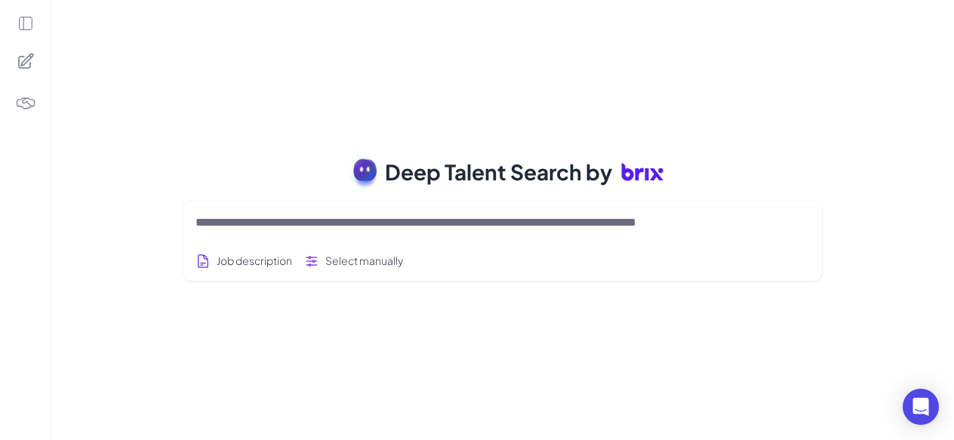
click at [244, 226] on textarea at bounding box center [484, 222] width 578 height 18
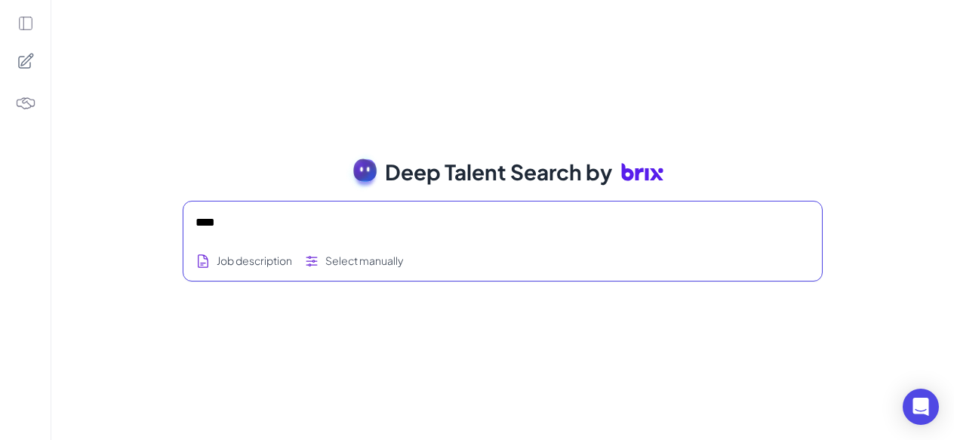
type textarea "****"
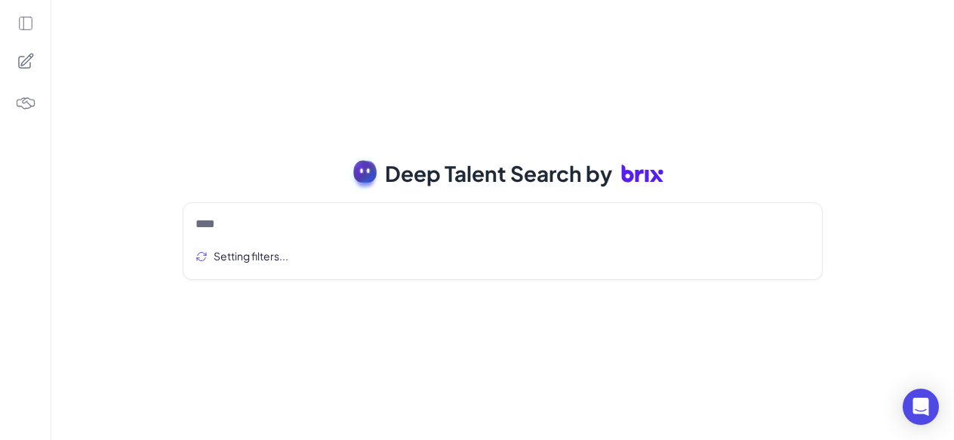
click at [370, 170] on rect at bounding box center [364, 169] width 25 height 25
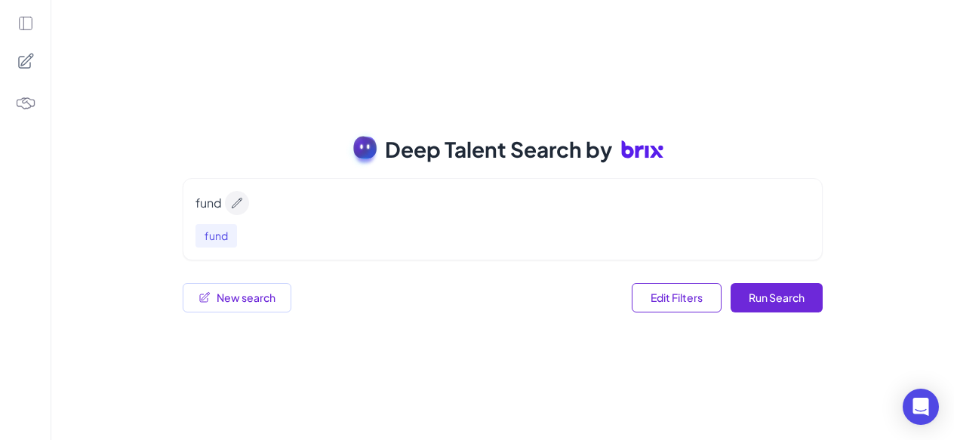
click at [238, 207] on icon "Edit query" at bounding box center [237, 203] width 12 height 12
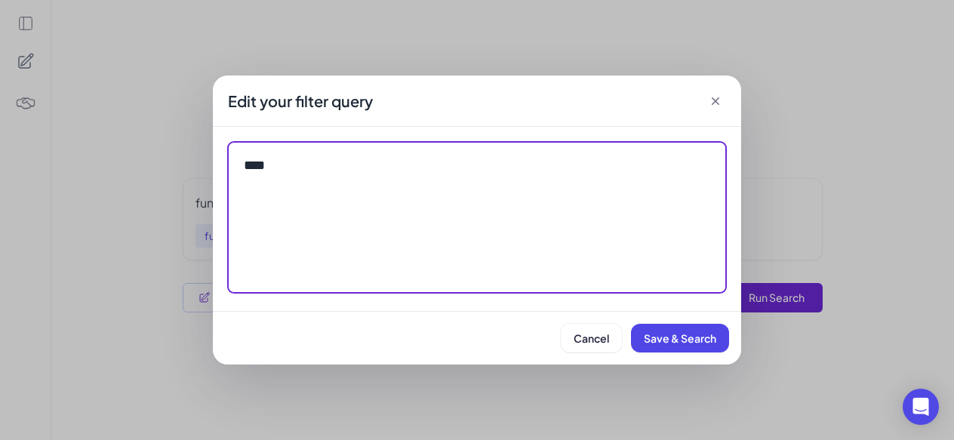
click at [511, 192] on textarea "****" at bounding box center [477, 217] width 498 height 151
type textarea "**********"
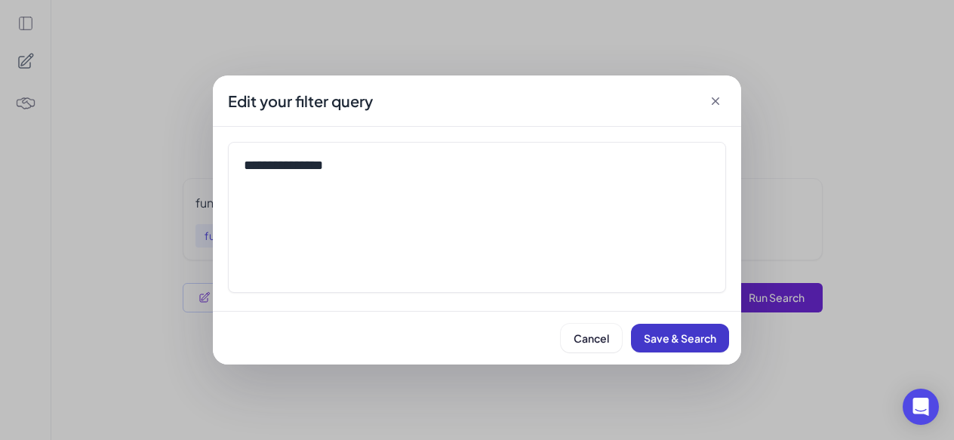
click at [682, 334] on span "Save & Search" at bounding box center [679, 338] width 72 height 14
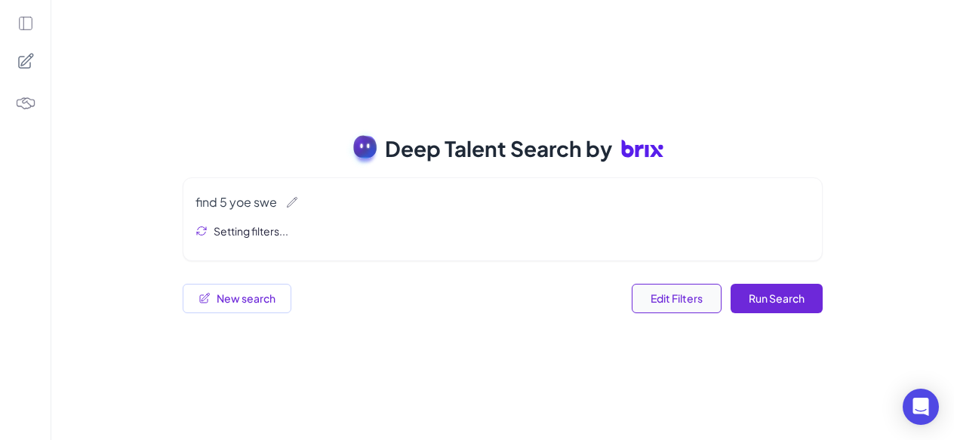
click at [680, 290] on button "Edit Filters" at bounding box center [676, 298] width 90 height 29
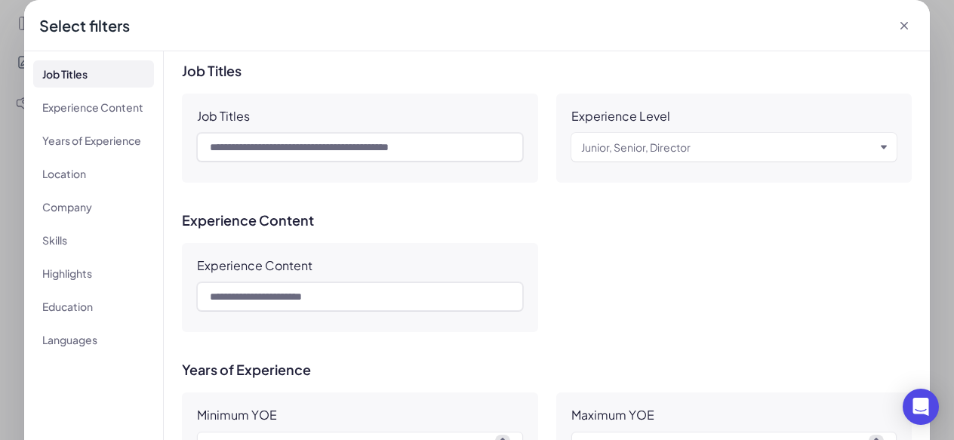
click at [903, 25] on icon at bounding box center [904, 26] width 8 height 8
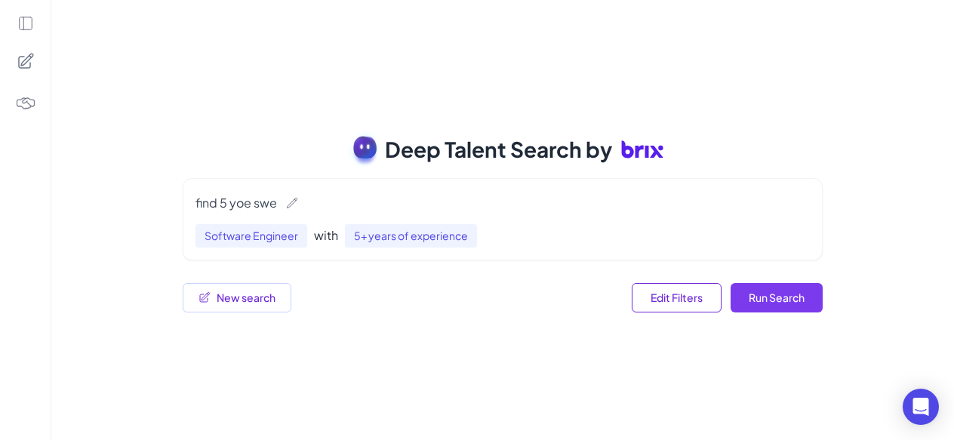
click at [803, 303] on button "Run Search" at bounding box center [776, 297] width 92 height 29
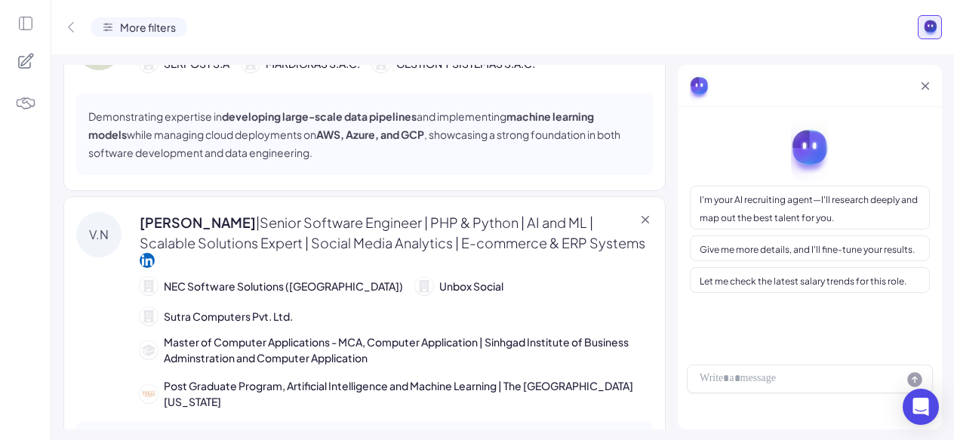
scroll to position [801, 0]
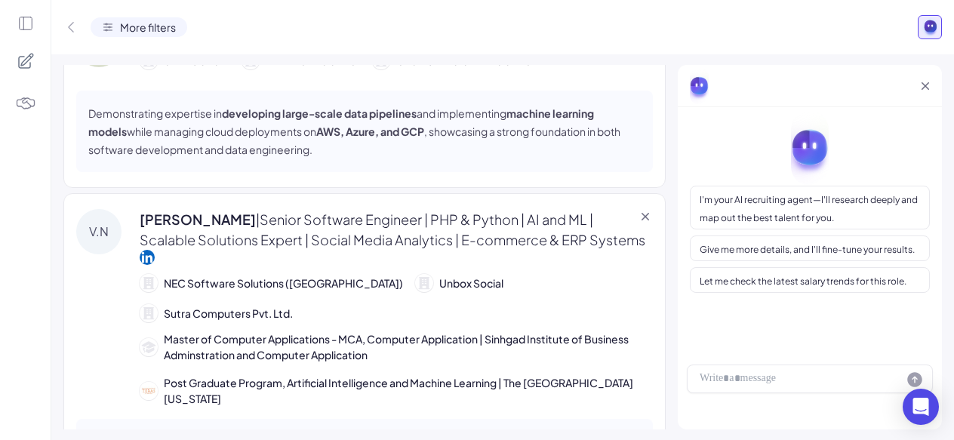
click at [141, 253] on icon at bounding box center [147, 257] width 15 height 15
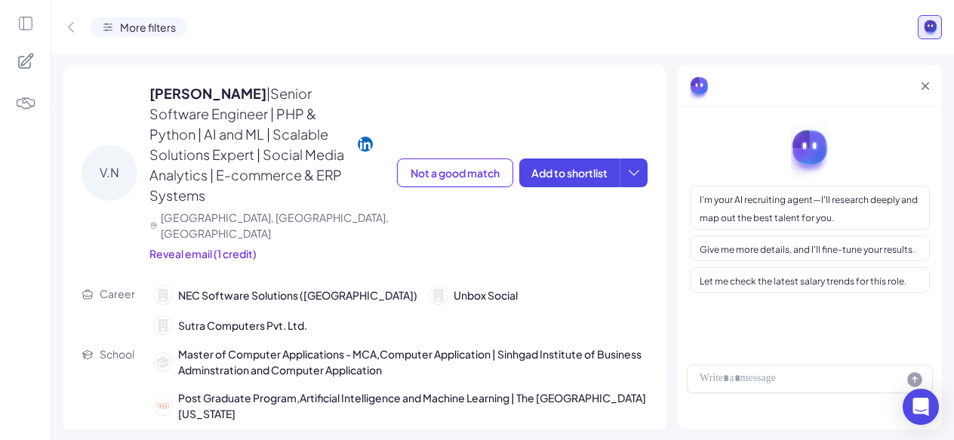
scroll to position [717, 0]
click at [115, 31] on div "More filters" at bounding box center [139, 27] width 97 height 20
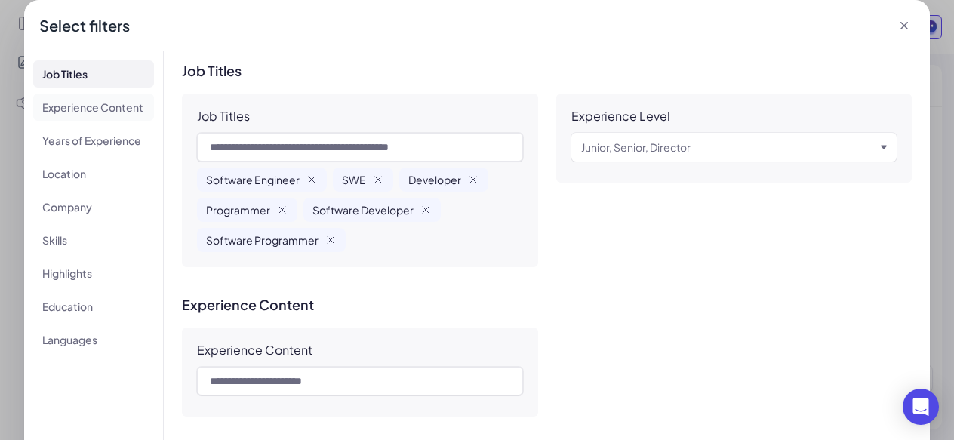
click at [63, 118] on li "Experience Content" at bounding box center [93, 107] width 121 height 27
click at [75, 134] on li "Years of Experience" at bounding box center [93, 140] width 121 height 27
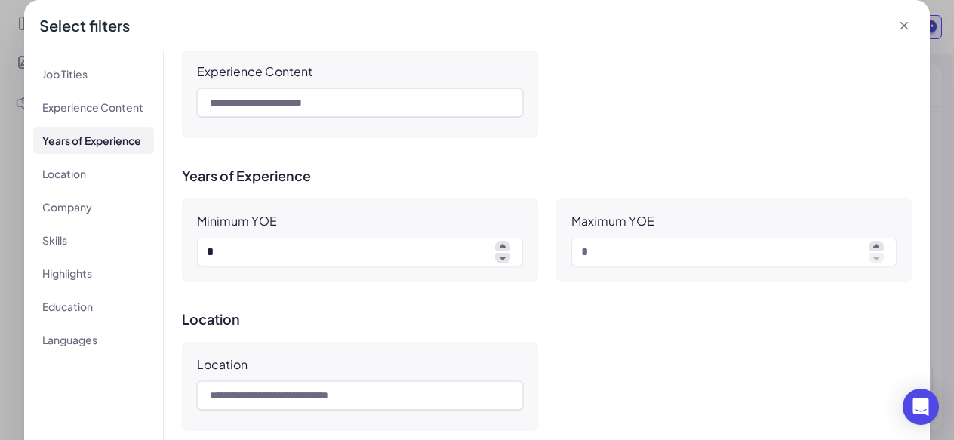
scroll to position [347, 0]
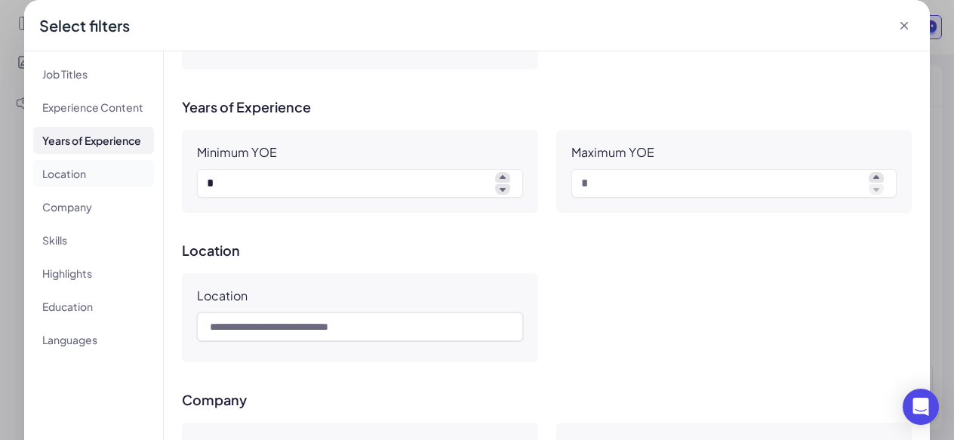
click at [63, 175] on li "Location" at bounding box center [93, 173] width 121 height 27
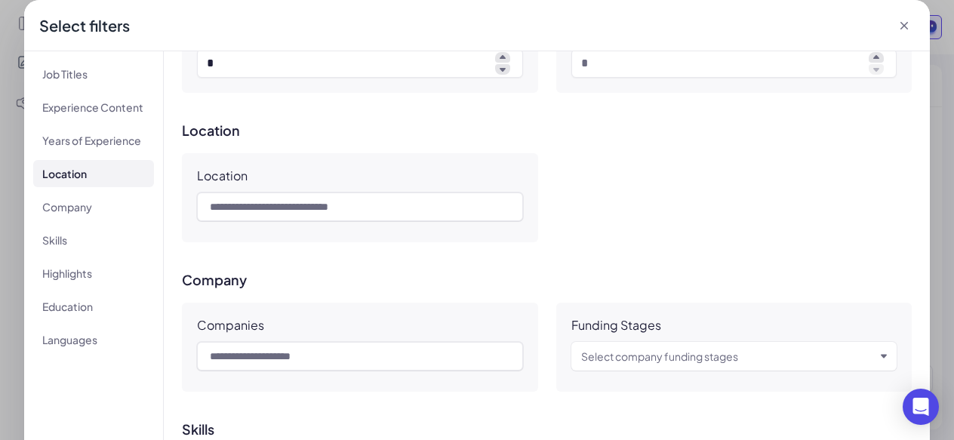
scroll to position [490, 0]
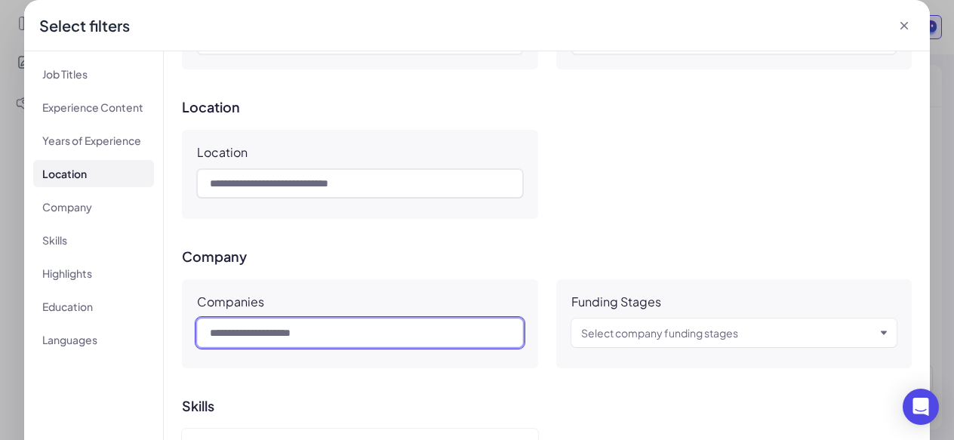
click at [300, 342] on input "text" at bounding box center [360, 332] width 326 height 29
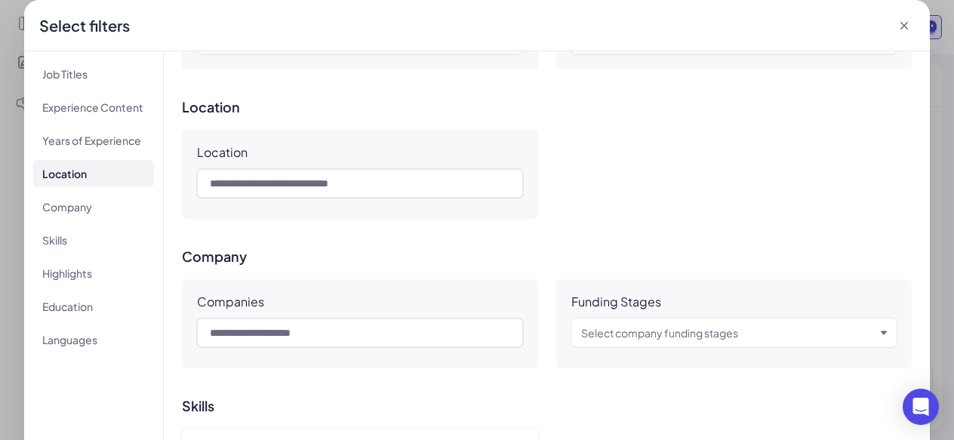
click at [597, 344] on div "Select company funding stages" at bounding box center [734, 332] width 326 height 29
click at [625, 324] on div "Select company funding stages" at bounding box center [659, 333] width 157 height 18
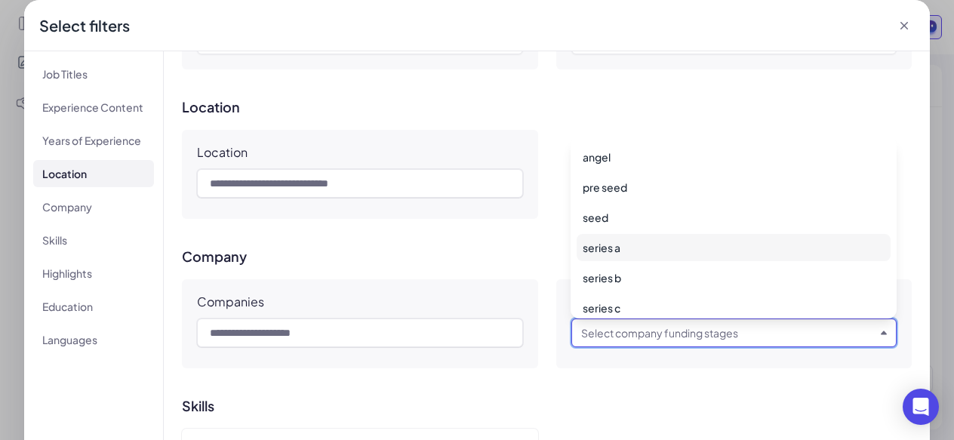
click at [662, 260] on div "series a" at bounding box center [733, 247] width 314 height 27
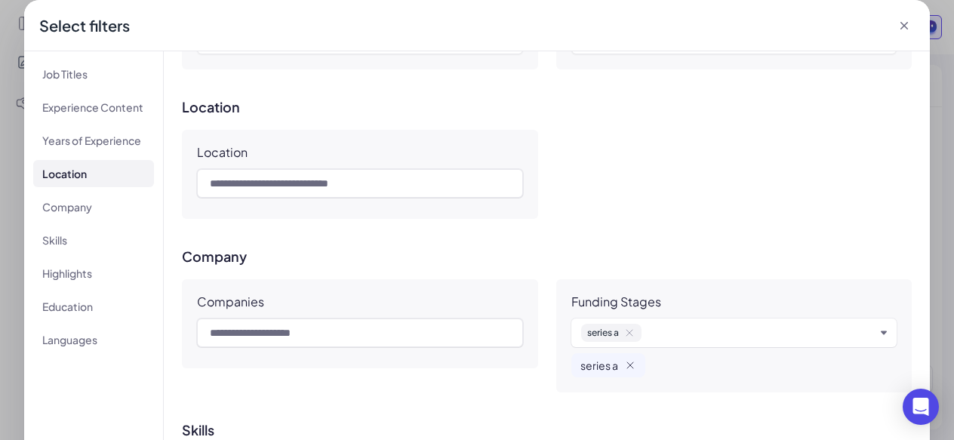
click at [517, 312] on div "Companies" at bounding box center [360, 323] width 356 height 89
click at [901, 16] on div "Select filters" at bounding box center [476, 25] width 905 height 51
click at [901, 19] on icon at bounding box center [903, 25] width 15 height 15
